Goal: Task Accomplishment & Management: Complete application form

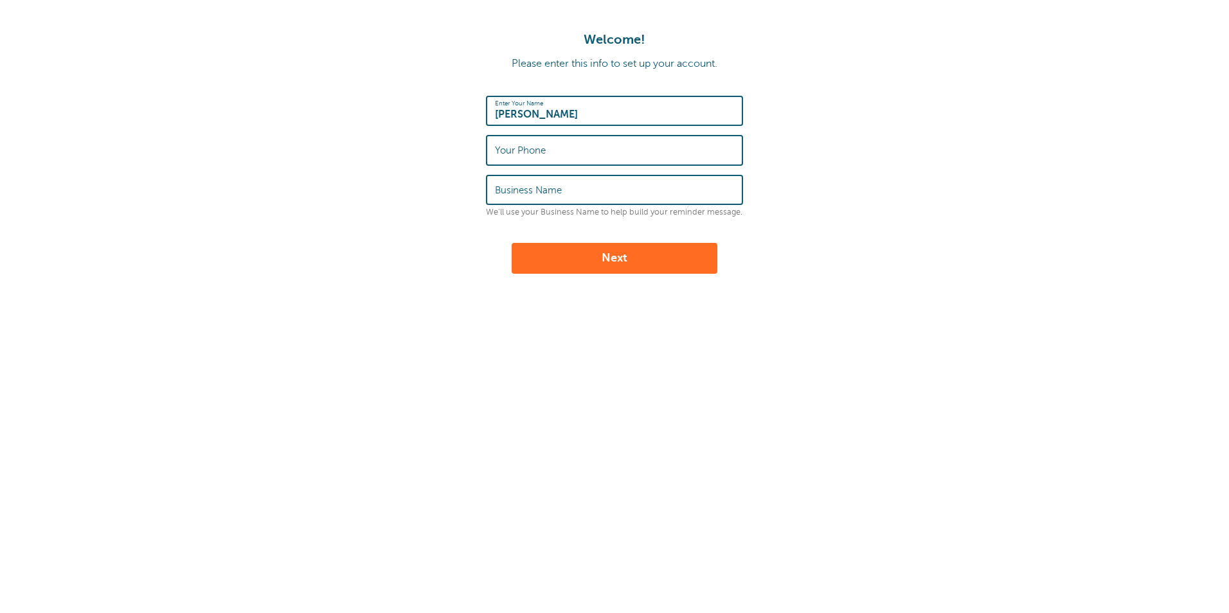
type input "[PERSON_NAME]"
type input "8592485514"
click at [499, 186] on label "Business Name" at bounding box center [528, 191] width 67 height 12
click at [499, 186] on input "Business Name" at bounding box center [614, 190] width 239 height 28
type input "Lewis Cleaning"
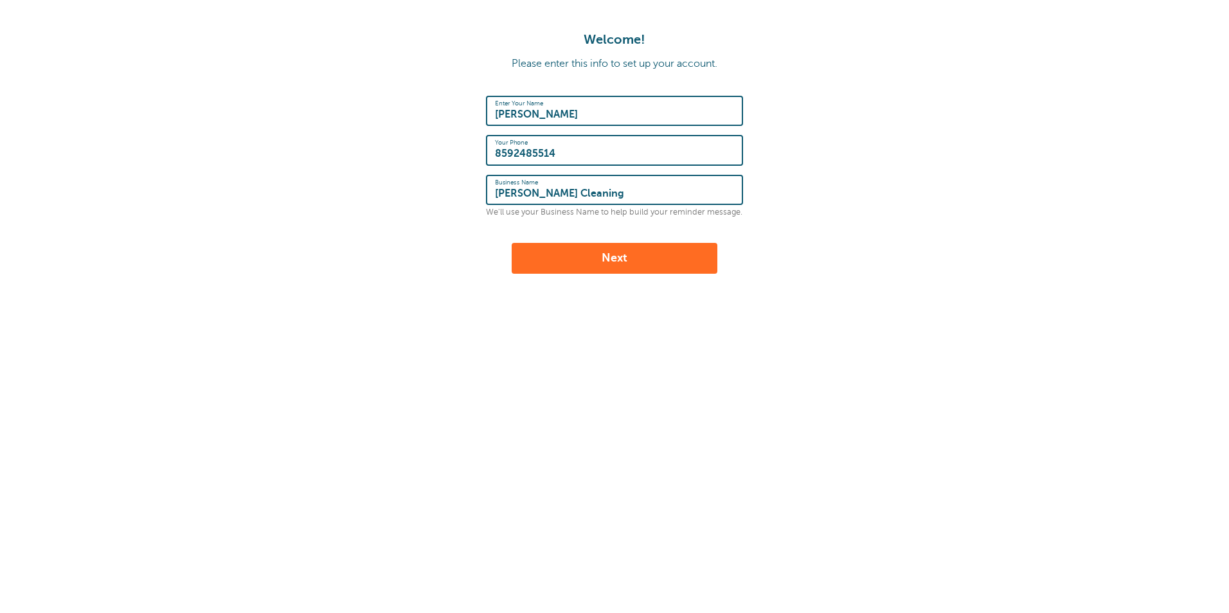
click at [604, 261] on button "Next" at bounding box center [615, 258] width 206 height 31
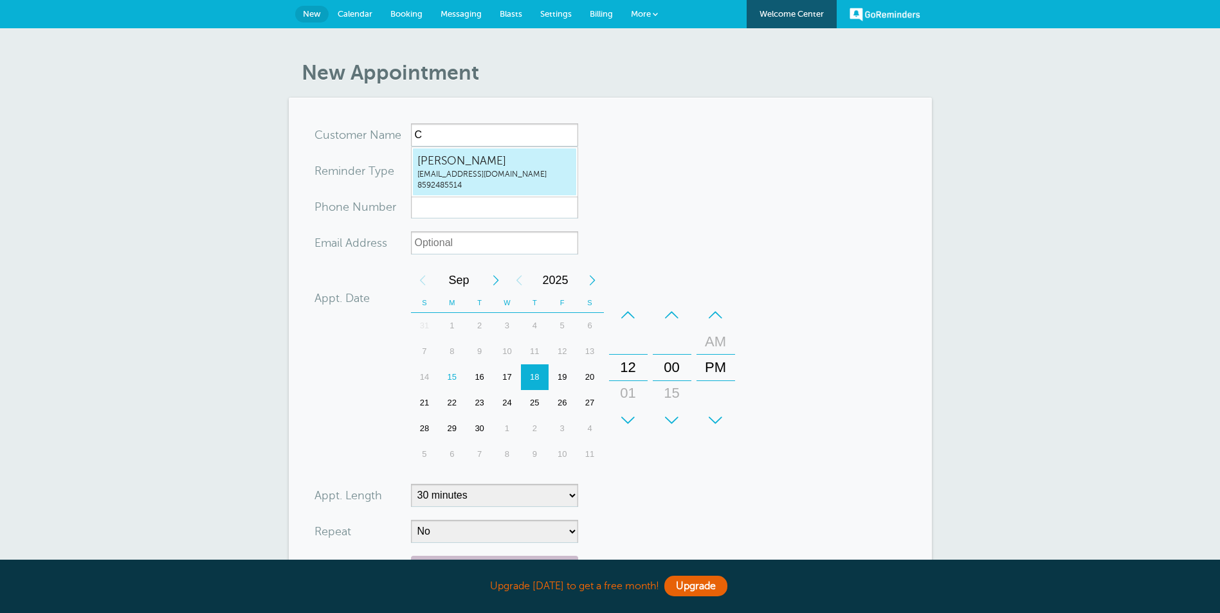
click at [444, 165] on span "Carla Lewis" at bounding box center [494, 161] width 154 height 16
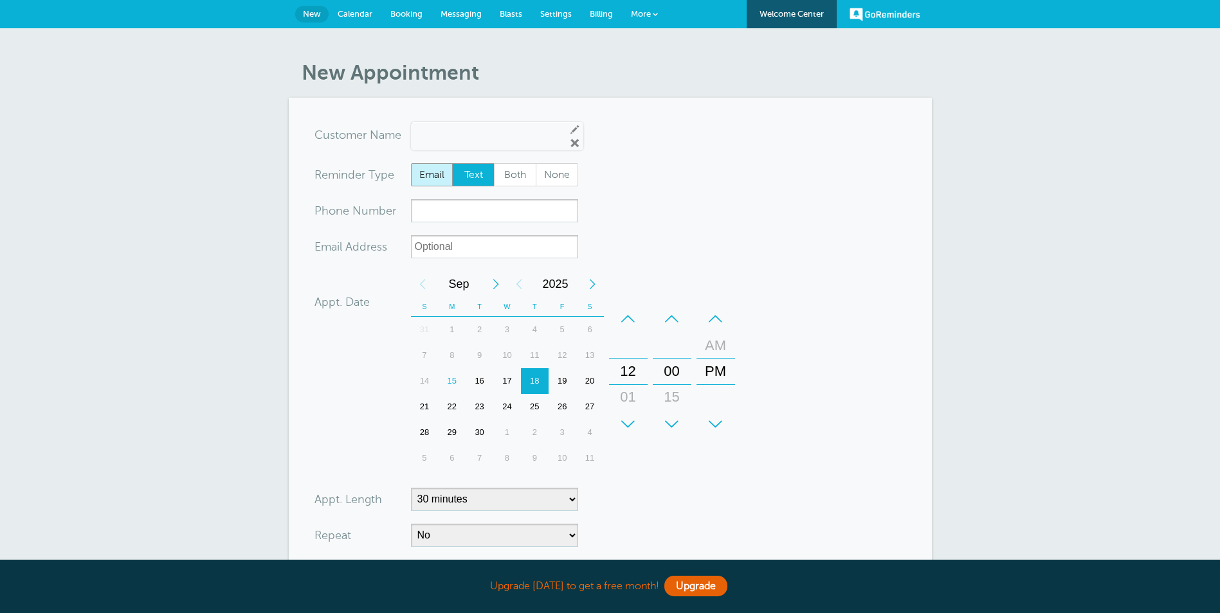
type input "CarlaLewiscarlamcwhorter1@yahoo.com8592485514"
type input "Carla Lewis"
type input "8592485514"
type input "carlamcwhorter1@yahoo.com"
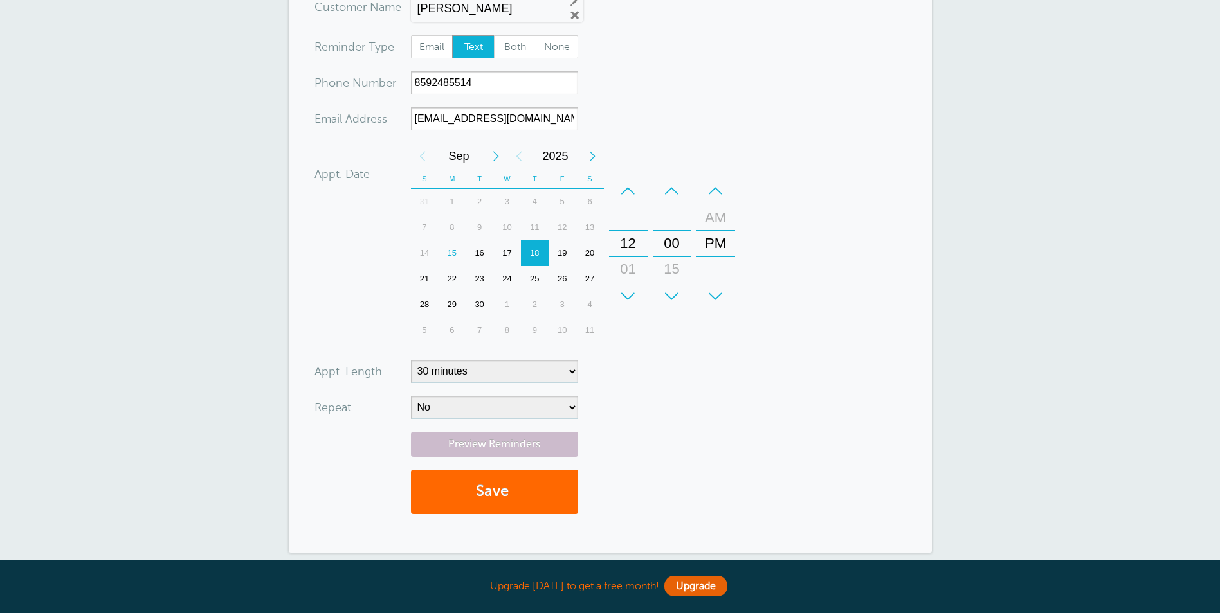
scroll to position [129, 0]
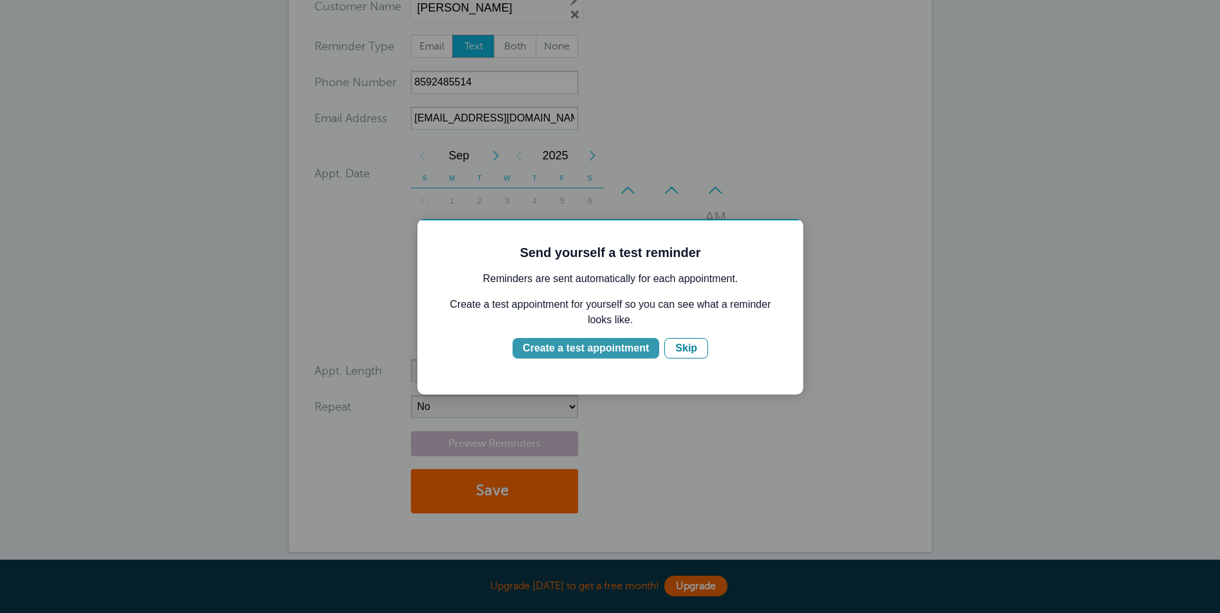
click at [574, 345] on div "Create a test appointment" at bounding box center [586, 348] width 126 height 15
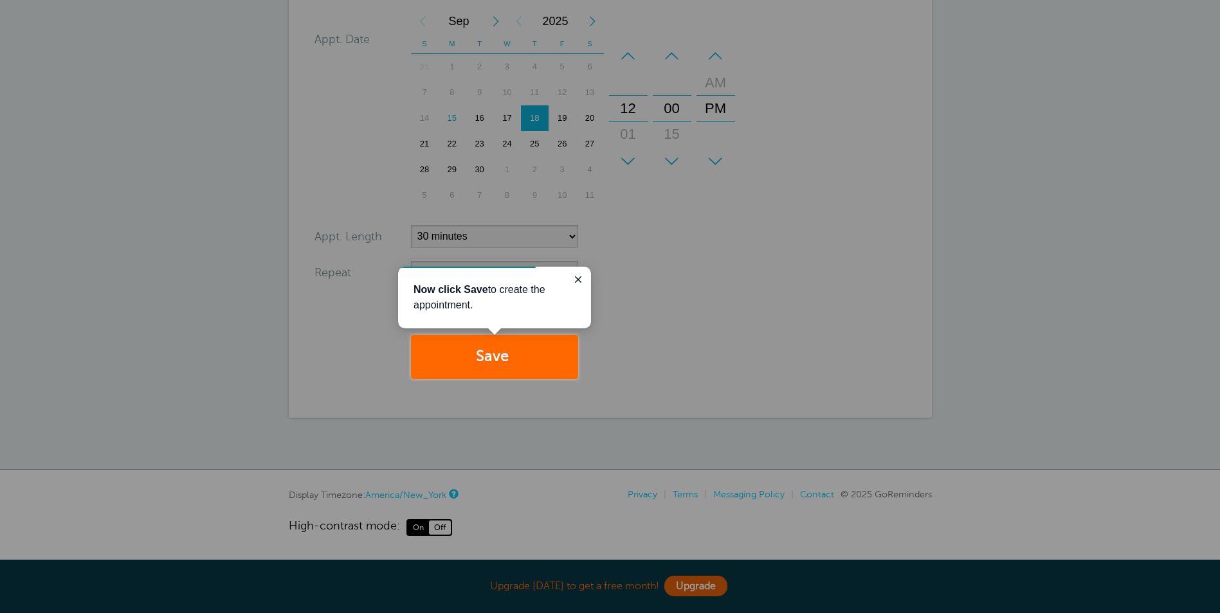
scroll to position [0, 0]
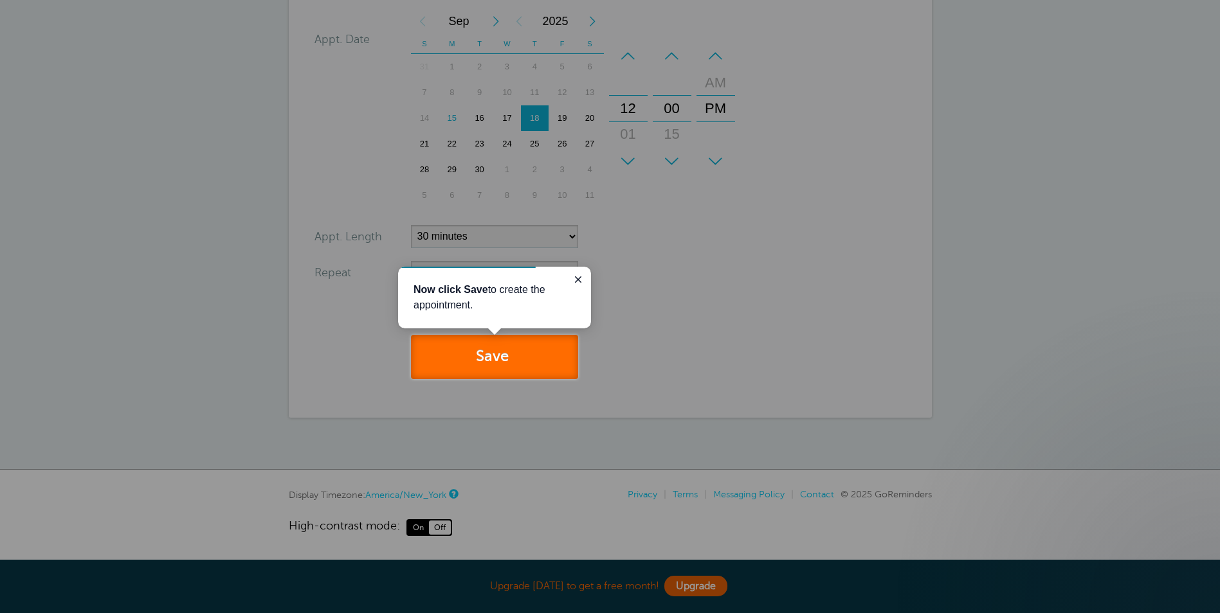
click at [491, 355] on button "Save" at bounding box center [494, 357] width 167 height 44
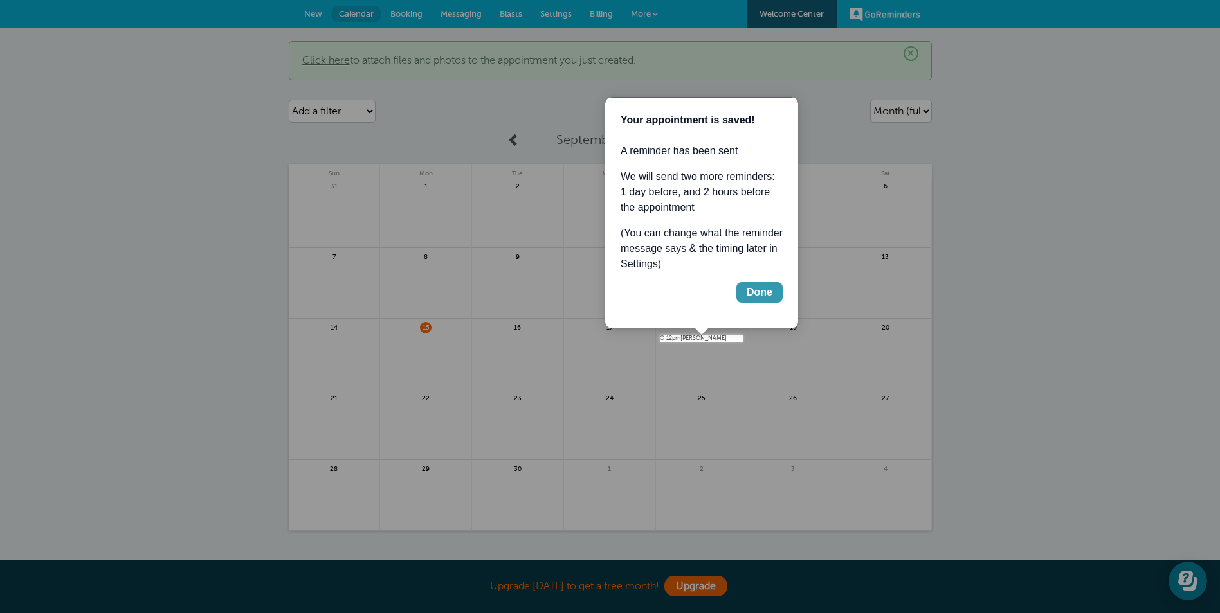
click at [771, 292] on div "Done" at bounding box center [759, 292] width 26 height 15
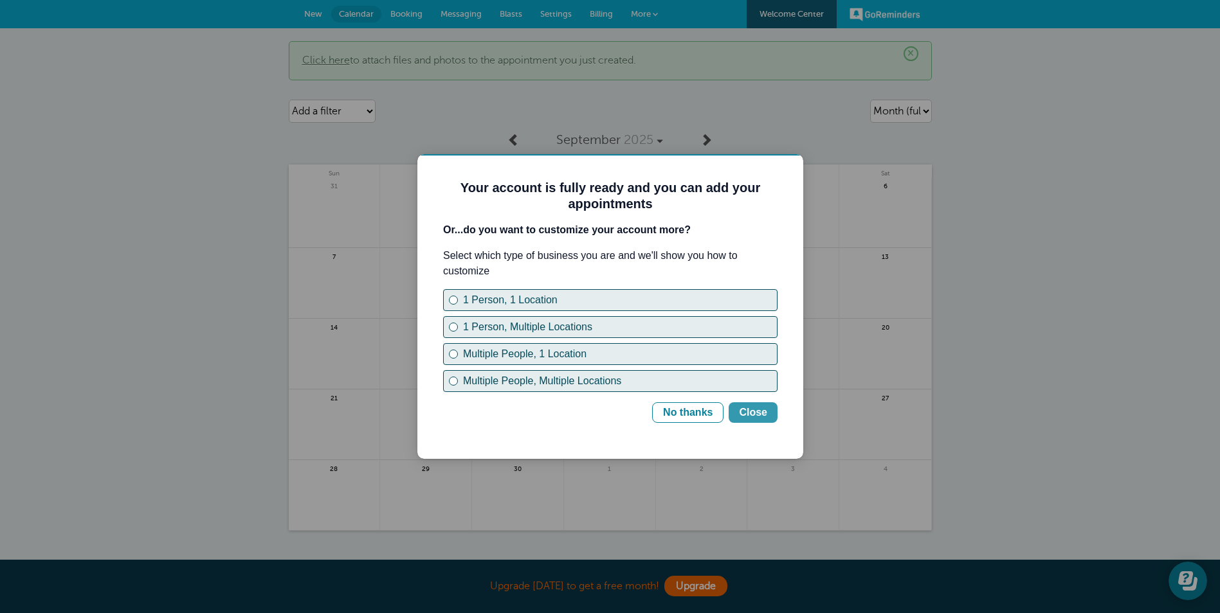
click at [750, 415] on div "Close" at bounding box center [753, 412] width 28 height 15
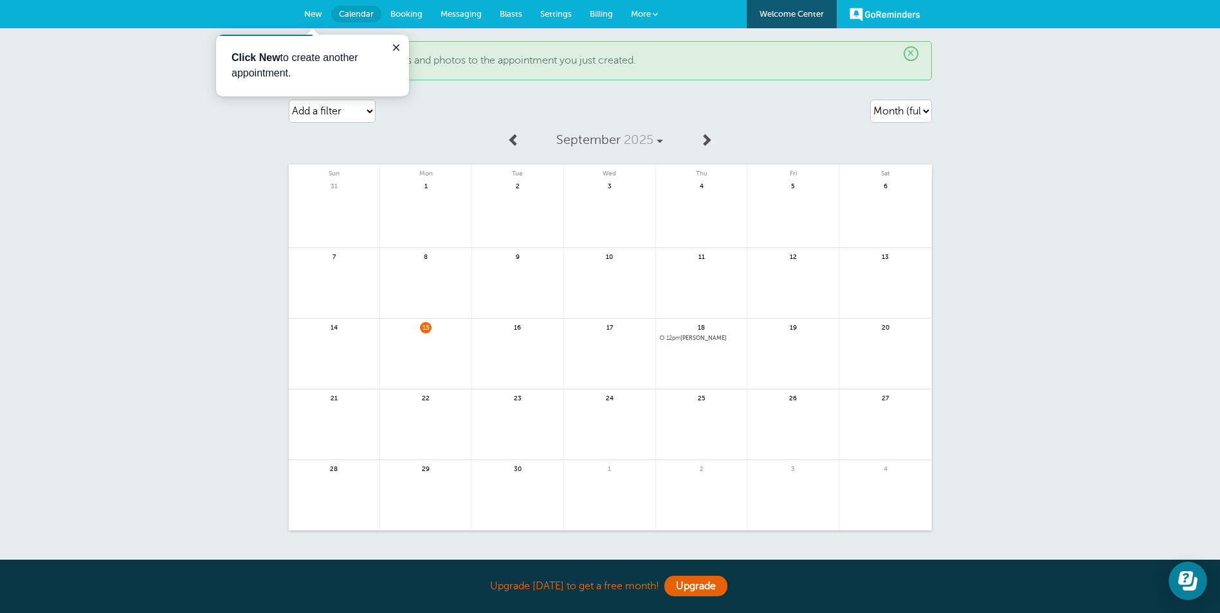
click at [491, 94] on div "Add a filter Customer Search Appointment Status Payment Status Clear filters" at bounding box center [392, 111] width 206 height 36
click at [394, 47] on icon "Close guide" at bounding box center [396, 47] width 10 height 10
click at [410, 11] on span "Booking" at bounding box center [406, 14] width 32 height 10
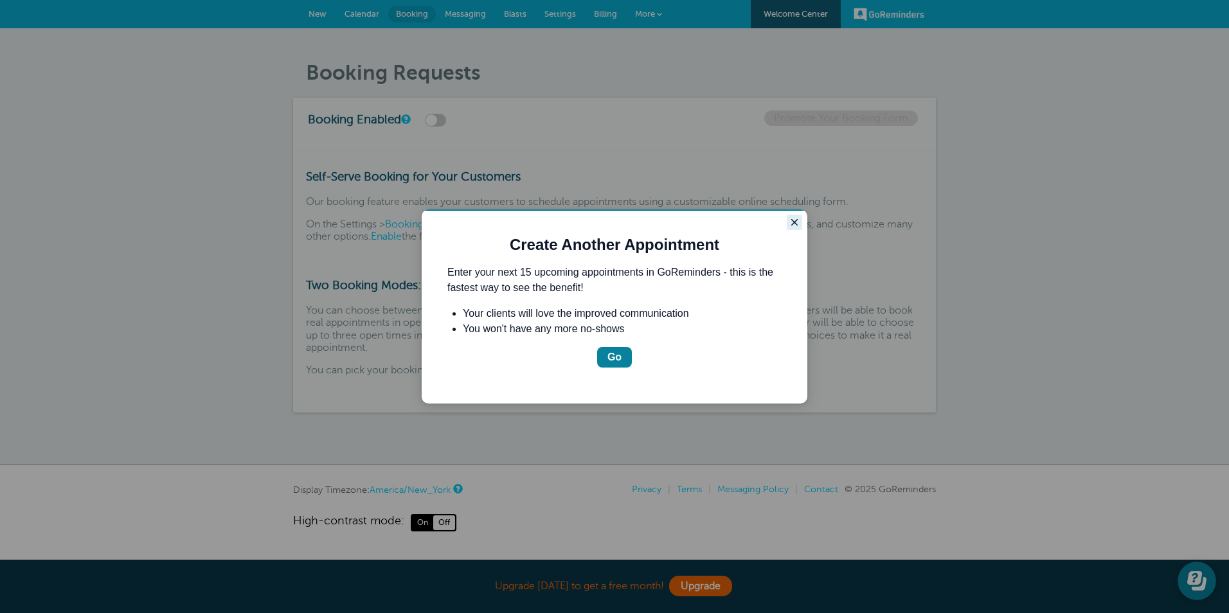
click at [797, 224] on icon "Close guide" at bounding box center [794, 222] width 6 height 6
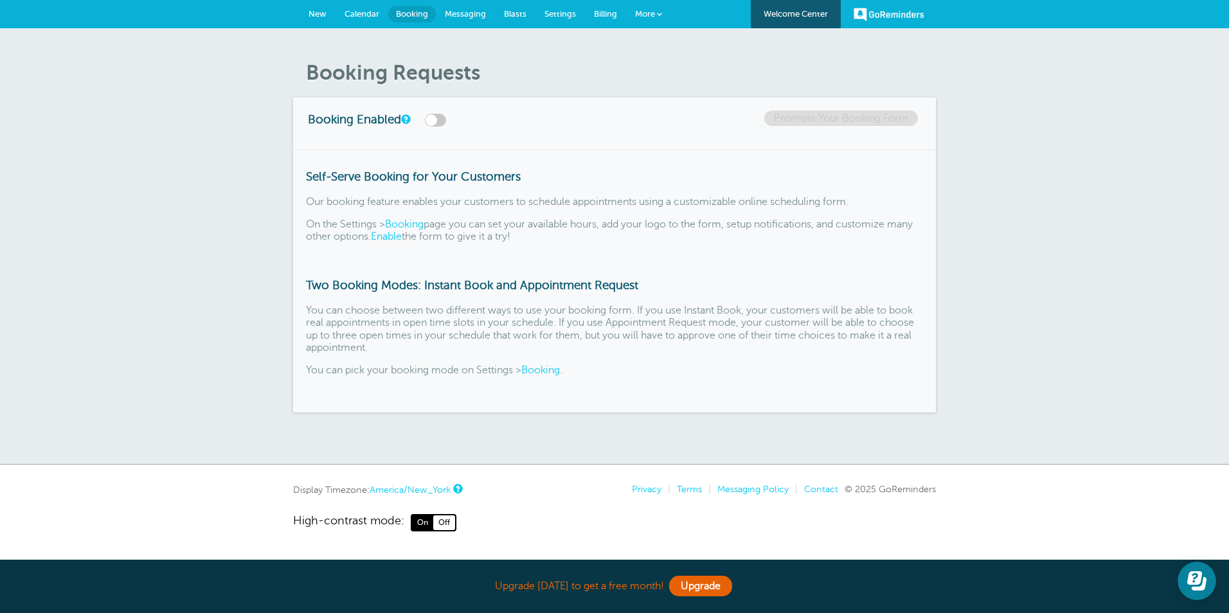
click at [607, 13] on span "Billing" at bounding box center [605, 14] width 23 height 10
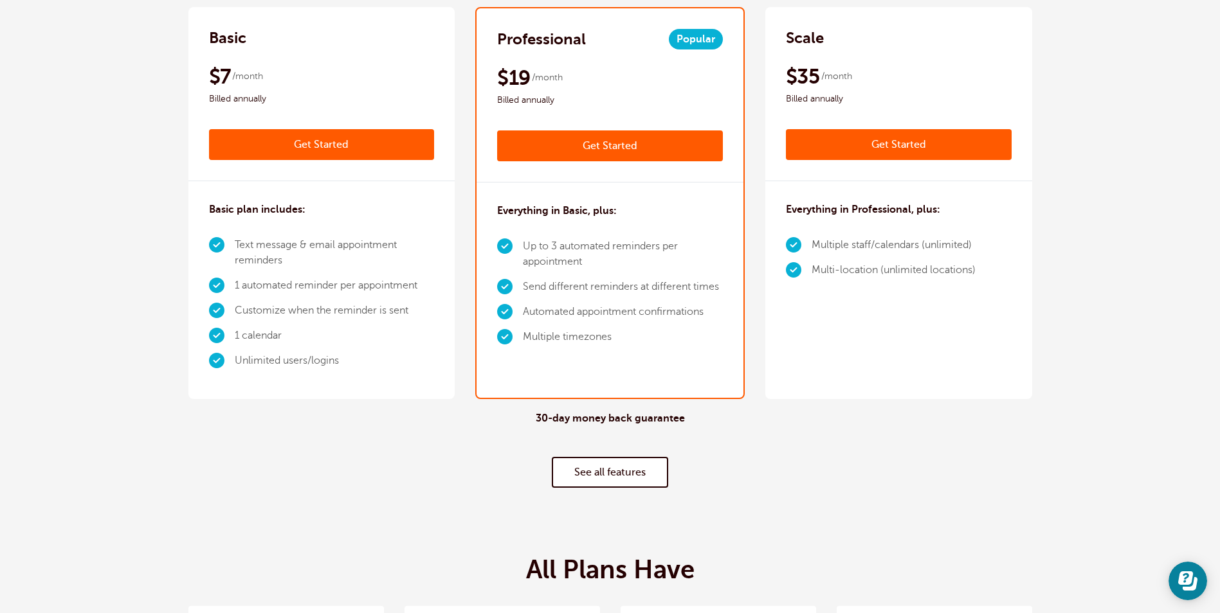
scroll to position [321, 0]
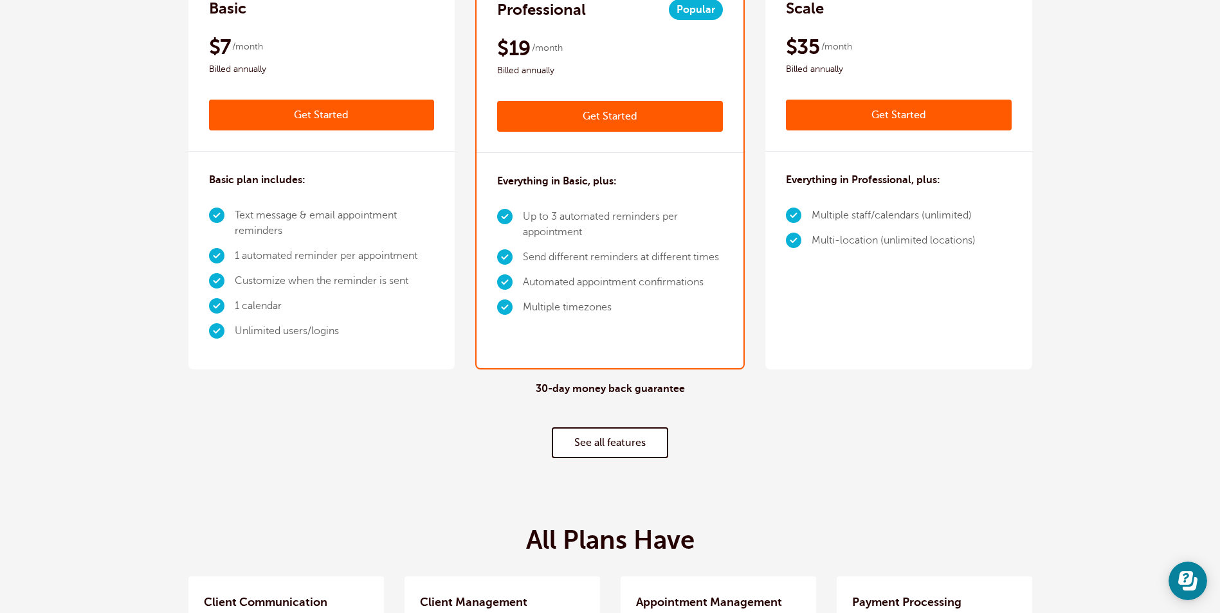
click at [584, 438] on link "See all features" at bounding box center [610, 443] width 116 height 31
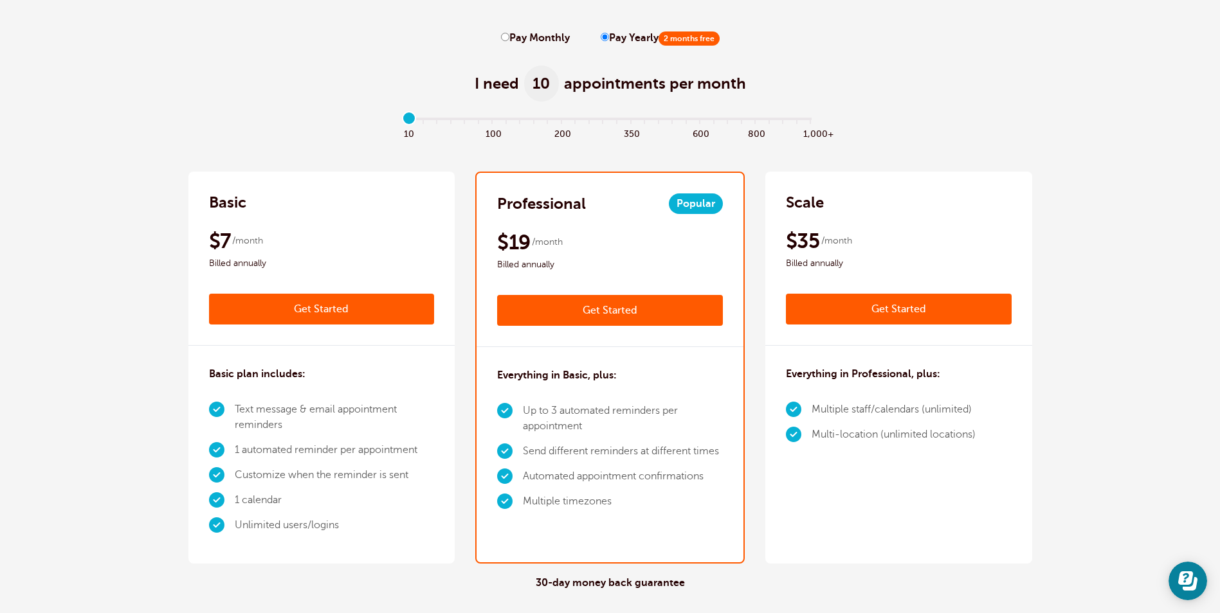
scroll to position [6, 0]
